Goal: Information Seeking & Learning: Learn about a topic

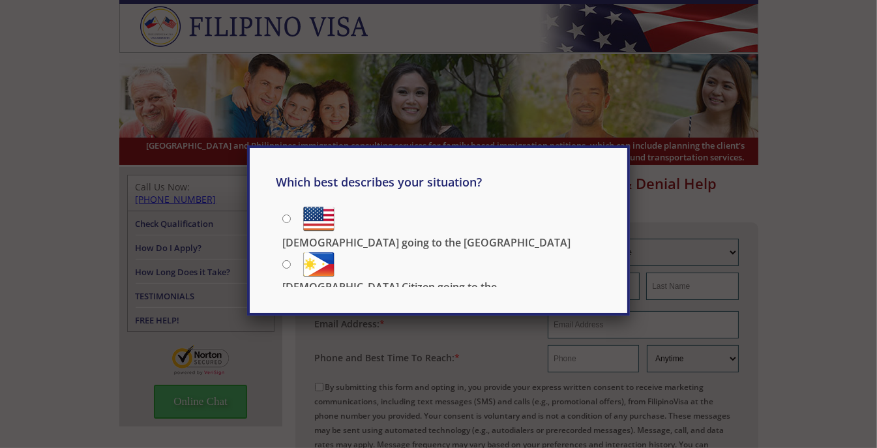
click at [284, 218] on input "[DEMOGRAPHIC_DATA] going to the [GEOGRAPHIC_DATA]" at bounding box center [286, 218] width 8 height 8
radio input "true"
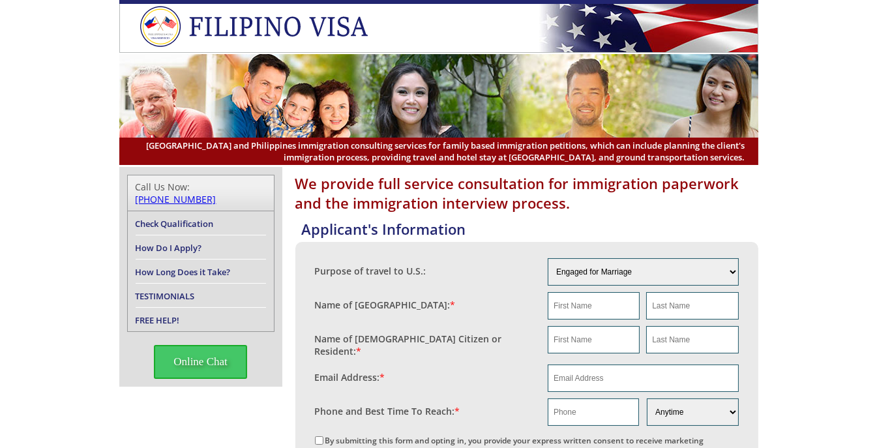
click at [183, 218] on link "Check Qualification" at bounding box center [175, 224] width 78 height 12
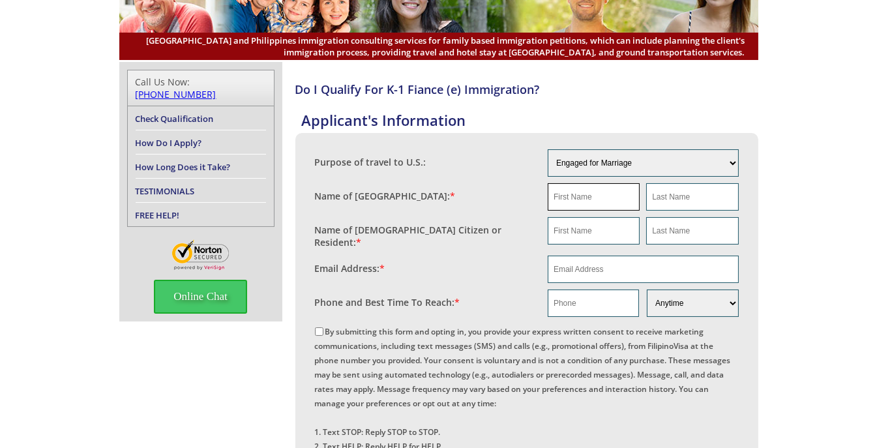
scroll to position [130, 0]
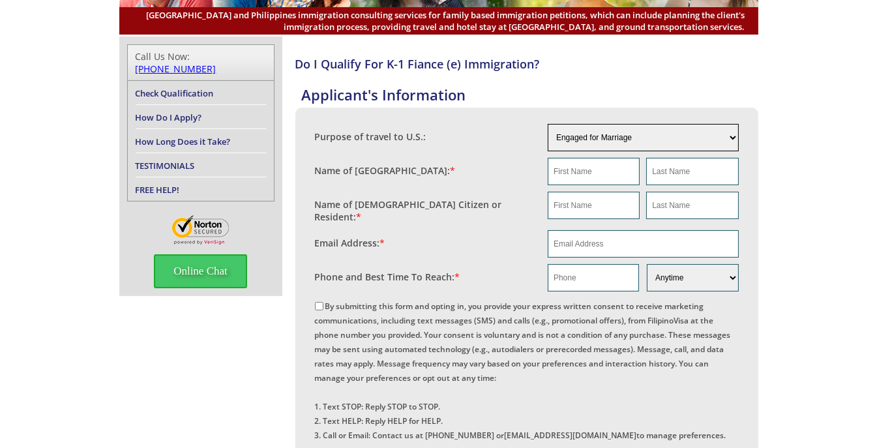
click at [643, 136] on select "Engaged for Marriage Already Married to U.S. Citizen / Resident For Short Term …" at bounding box center [643, 137] width 191 height 27
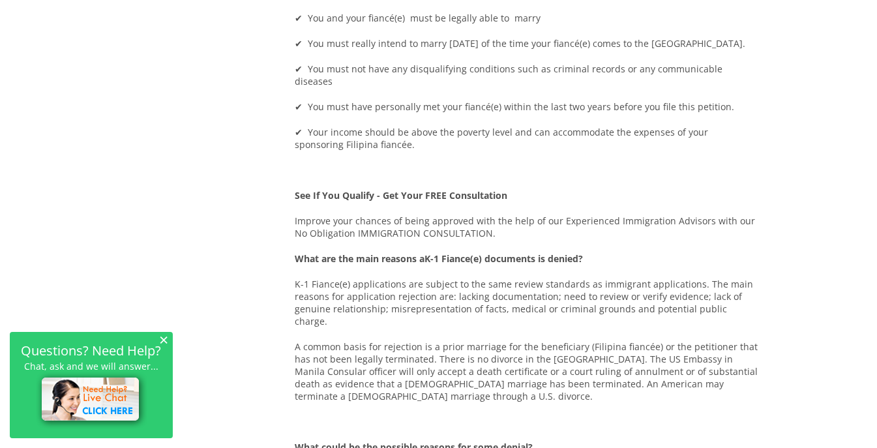
scroll to position [700, 0]
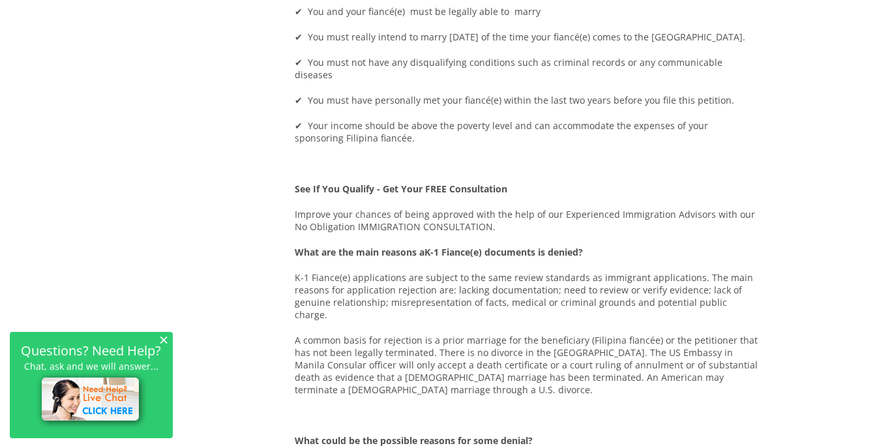
click at [159, 341] on span "×" at bounding box center [163, 339] width 9 height 11
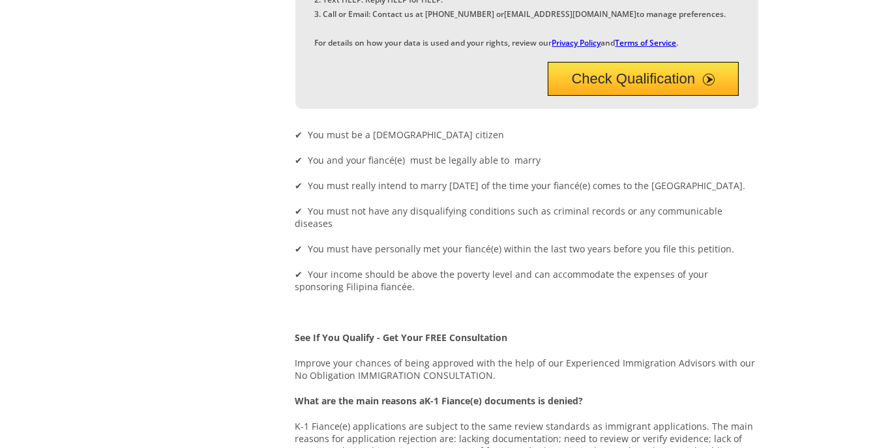
scroll to position [35, 0]
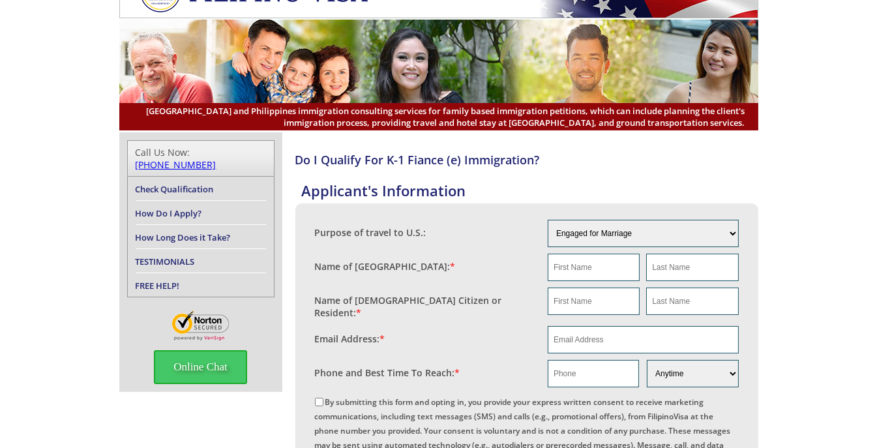
click at [175, 231] on link "How Long Does it Take?" at bounding box center [183, 237] width 95 height 12
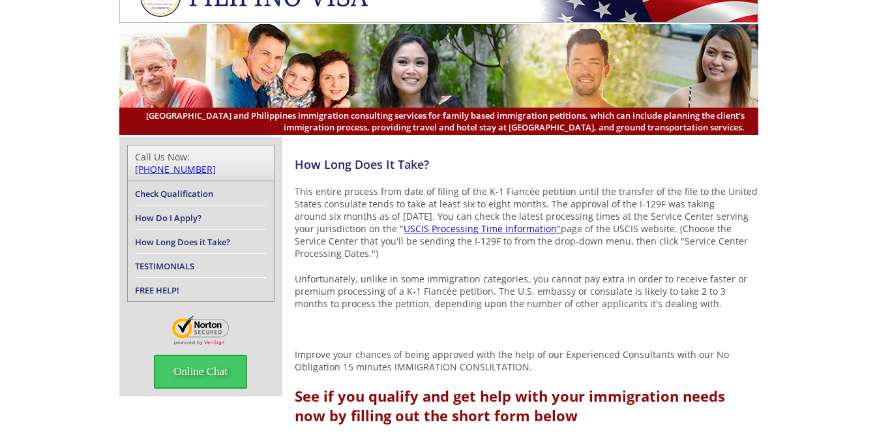
scroll to position [29, 0]
